Goal: Task Accomplishment & Management: Complete application form

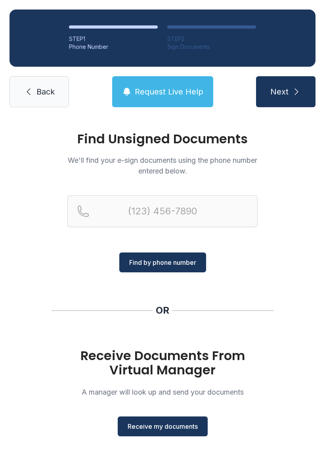
click at [177, 426] on span "Receive my documents" at bounding box center [163, 426] width 70 height 10
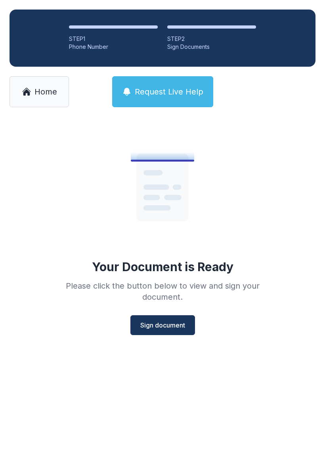
click at [166, 321] on span "Sign document" at bounding box center [162, 325] width 45 height 10
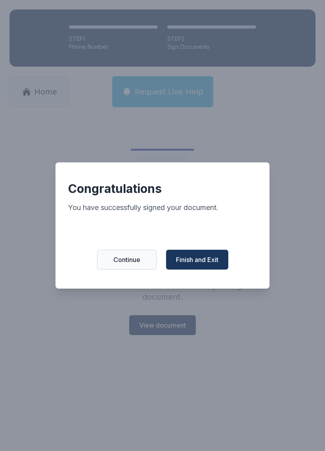
click at [210, 264] on span "Finish and Exit" at bounding box center [197, 260] width 42 height 10
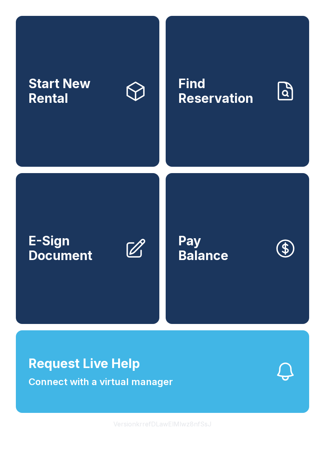
click at [97, 263] on span "E-Sign Document" at bounding box center [74, 248] width 90 height 29
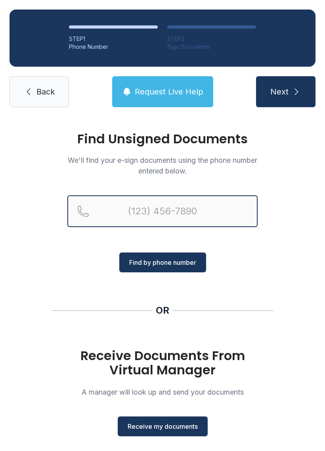
click at [239, 208] on input "Reservation phone number" at bounding box center [162, 211] width 190 height 32
type input "[PHONE_NUMBER]"
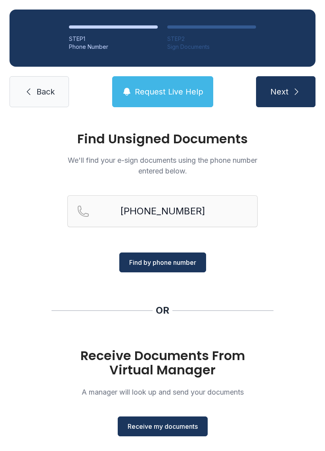
click at [179, 257] on button "Find by phone number" at bounding box center [162, 262] width 87 height 20
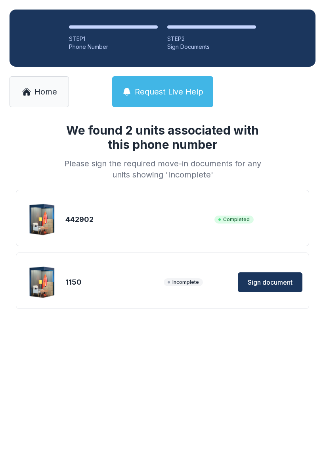
click at [276, 278] on span "Sign document" at bounding box center [270, 282] width 45 height 10
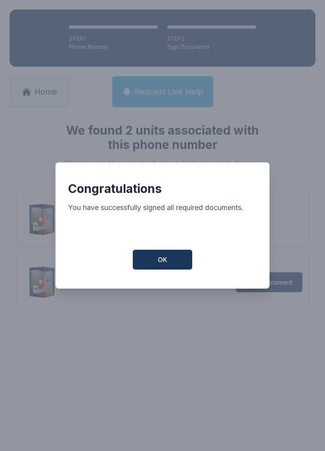
click at [169, 262] on button "OK" at bounding box center [163, 260] width 60 height 20
